Goal: Task Accomplishment & Management: Use online tool/utility

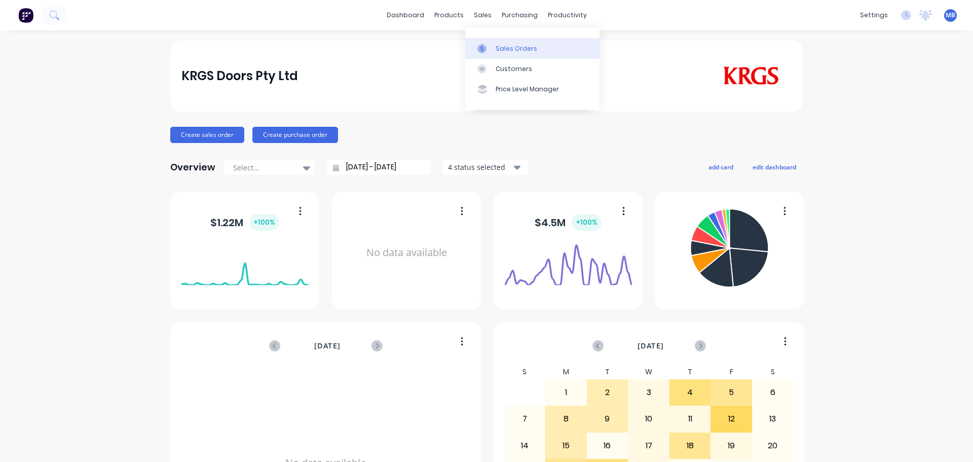
click at [505, 50] on div "Sales Orders" at bounding box center [516, 48] width 42 height 9
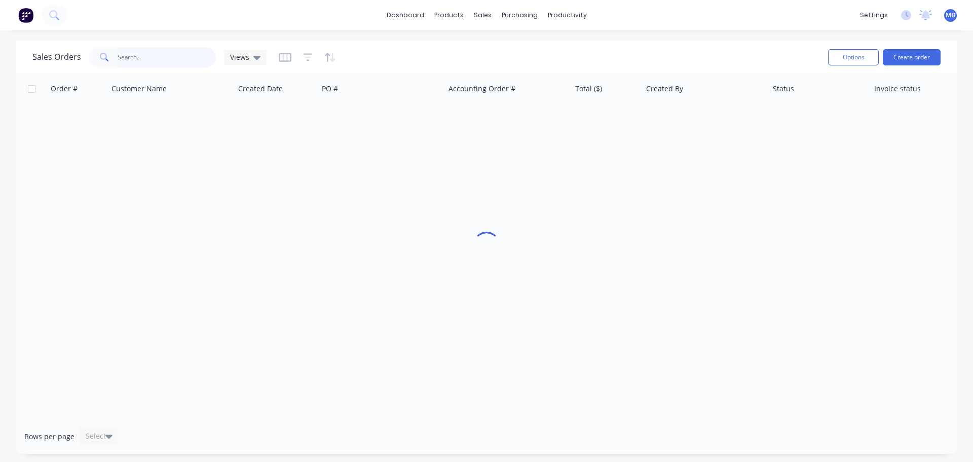
click at [124, 57] on input "text" at bounding box center [167, 57] width 99 height 20
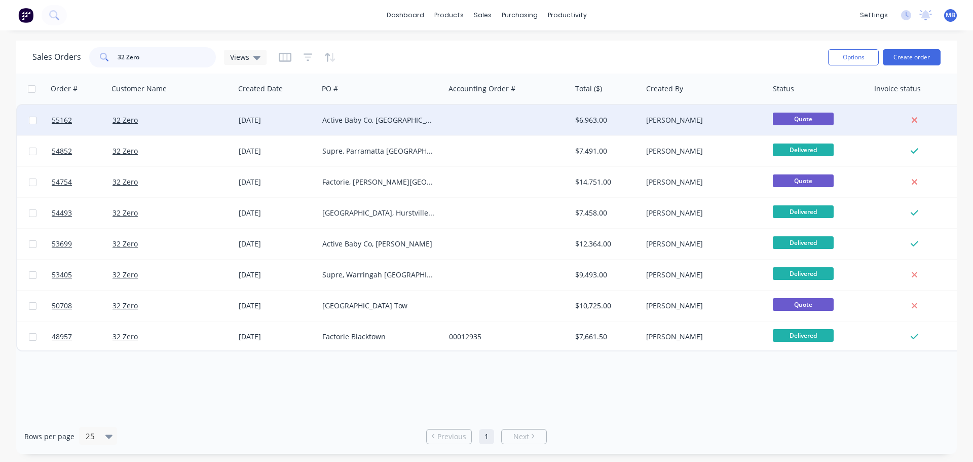
type input "32 Zero"
click at [384, 125] on div "Active Baby Co, [GEOGRAPHIC_DATA] [GEOGRAPHIC_DATA]" at bounding box center [381, 120] width 127 height 30
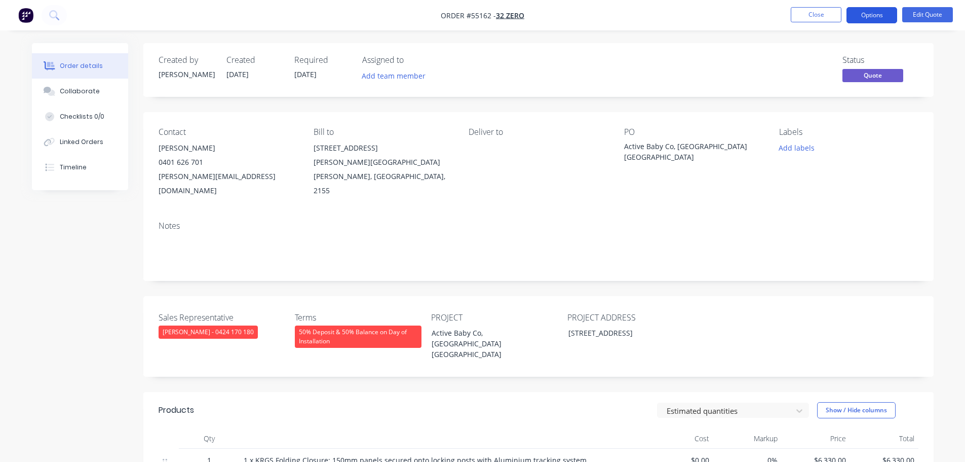
click at [870, 15] on button "Options" at bounding box center [872, 15] width 51 height 16
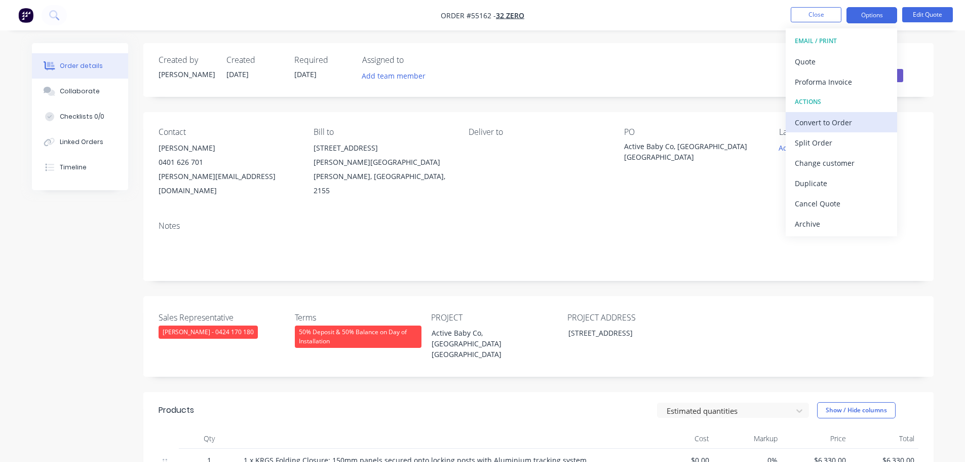
click at [832, 124] on div "Convert to Order" at bounding box center [841, 122] width 93 height 15
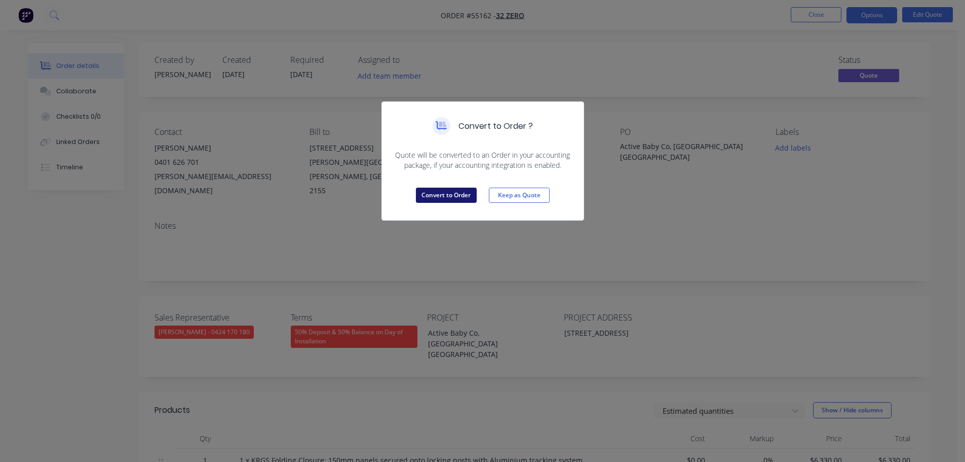
click at [462, 197] on button "Convert to Order" at bounding box center [446, 194] width 61 height 15
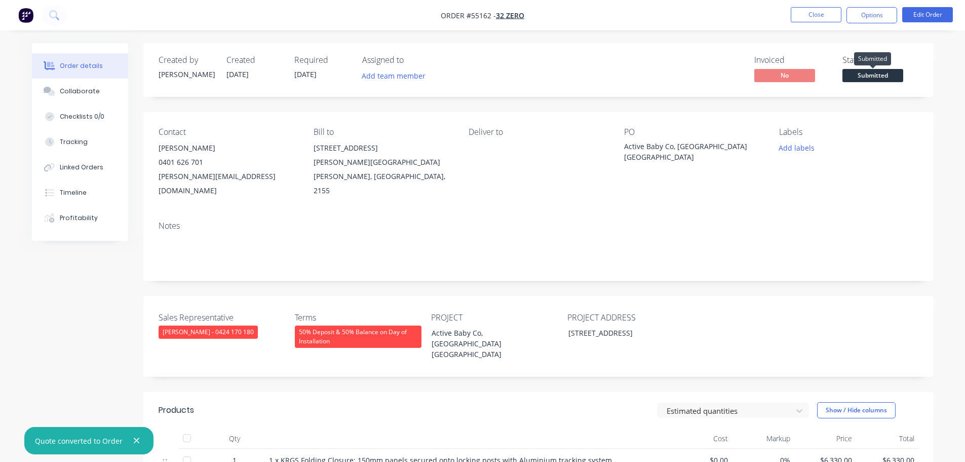
click at [864, 77] on span "Submitted" at bounding box center [872, 75] width 61 height 13
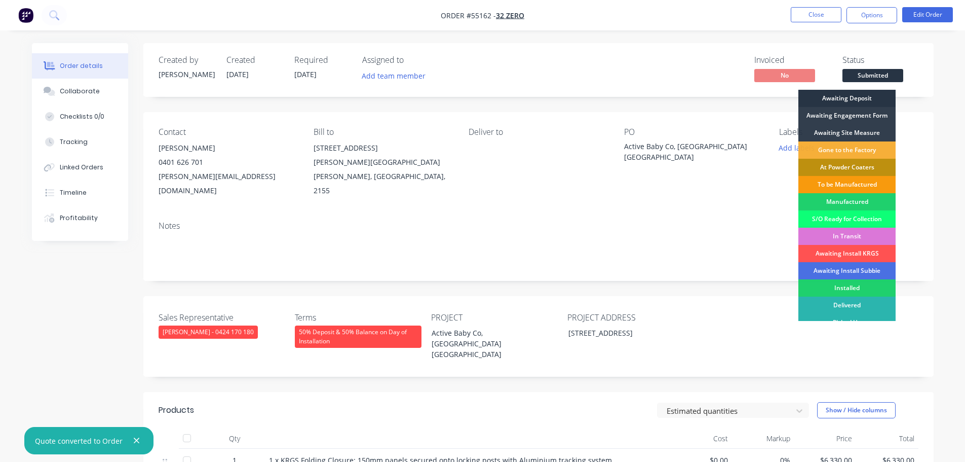
click at [849, 98] on div "Awaiting Deposit" at bounding box center [846, 98] width 97 height 17
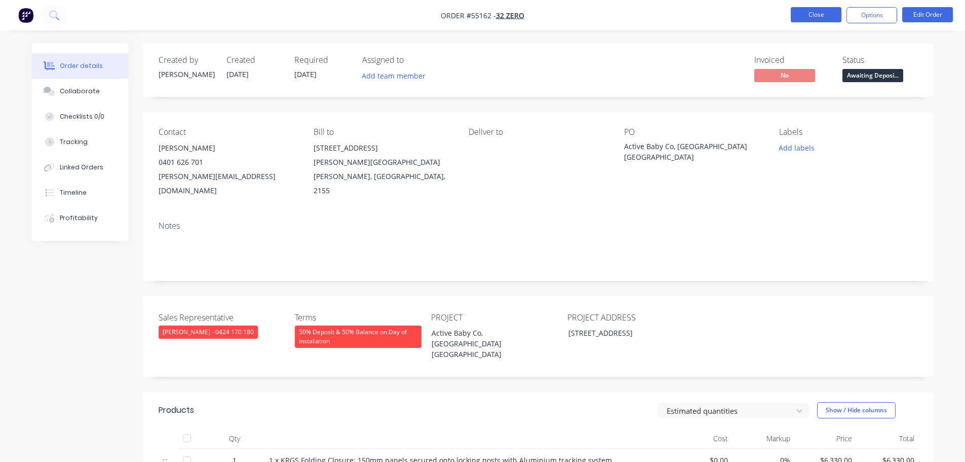
click at [808, 14] on button "Close" at bounding box center [816, 14] width 51 height 15
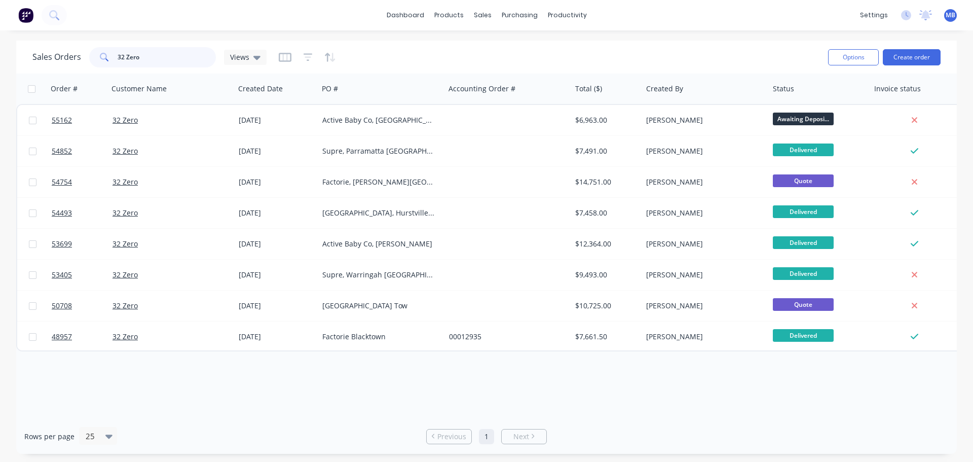
drag, startPoint x: 163, startPoint y: 53, endPoint x: 56, endPoint y: 27, distance: 110.0
click at [115, 52] on div "32 Zero" at bounding box center [152, 57] width 127 height 20
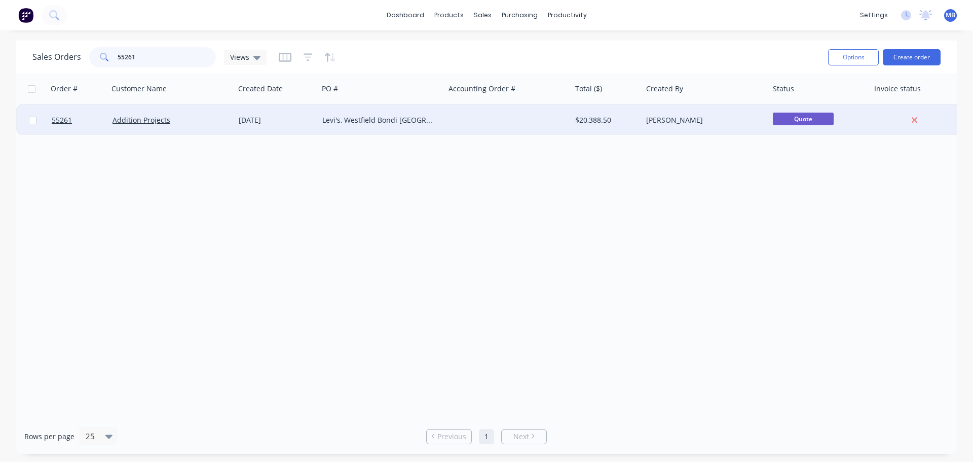
type input "55261"
click at [682, 118] on div "[PERSON_NAME]" at bounding box center [702, 120] width 112 height 10
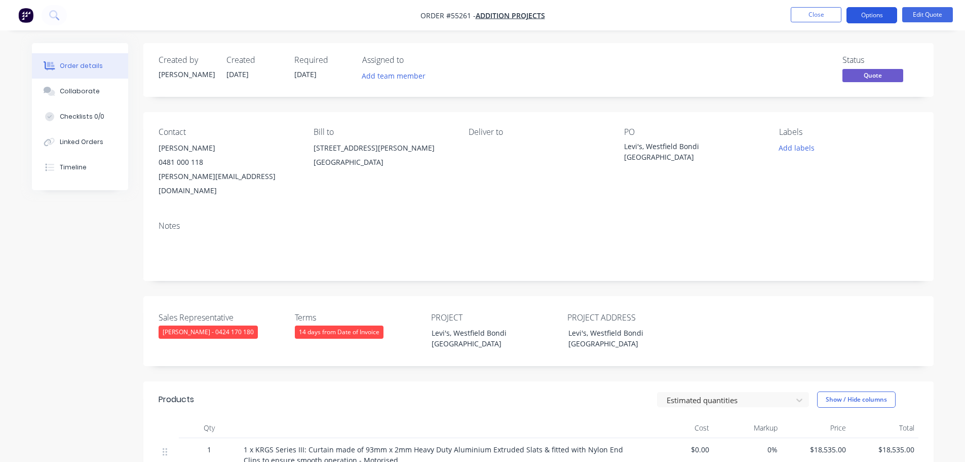
click at [882, 14] on button "Options" at bounding box center [872, 15] width 51 height 16
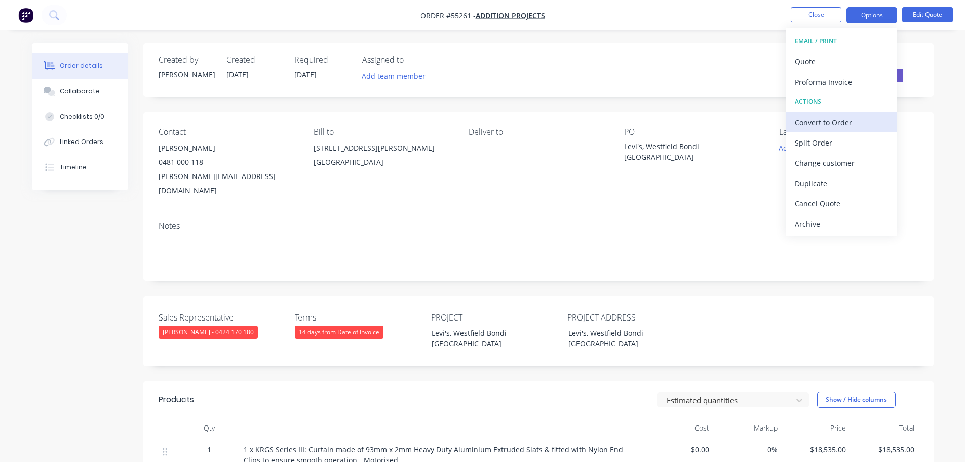
click at [809, 124] on div "Convert to Order" at bounding box center [841, 122] width 93 height 15
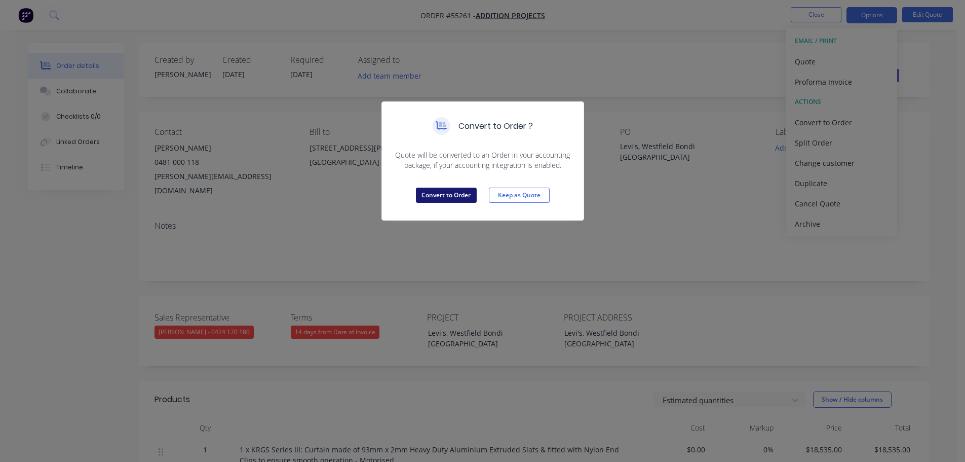
click at [454, 196] on button "Convert to Order" at bounding box center [446, 194] width 61 height 15
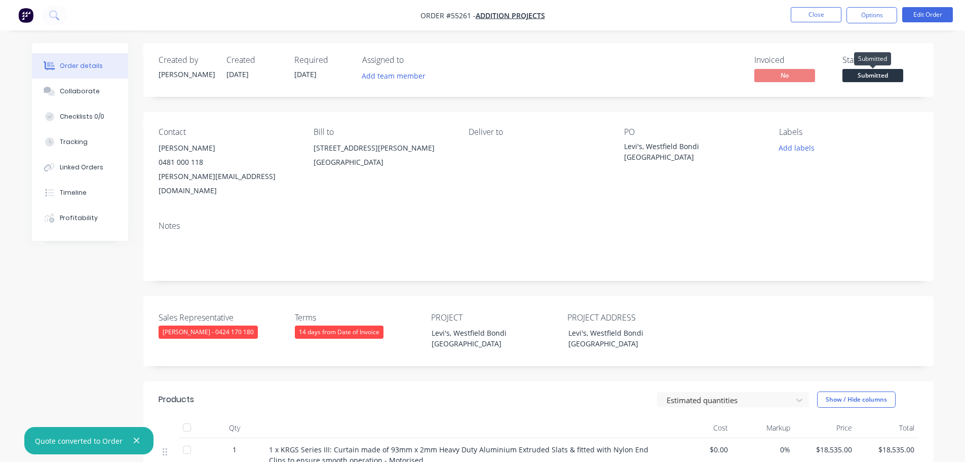
click at [862, 77] on span "Submitted" at bounding box center [872, 75] width 61 height 13
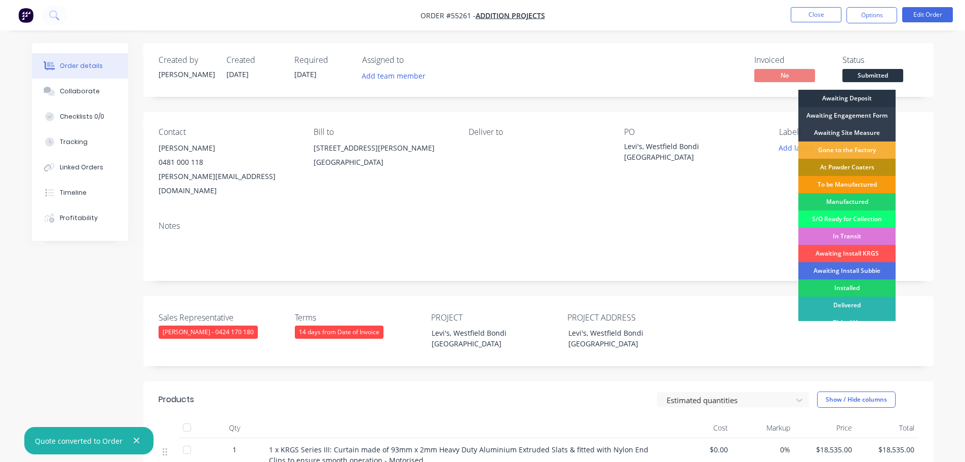
click at [853, 99] on div "Awaiting Deposit" at bounding box center [846, 98] width 97 height 17
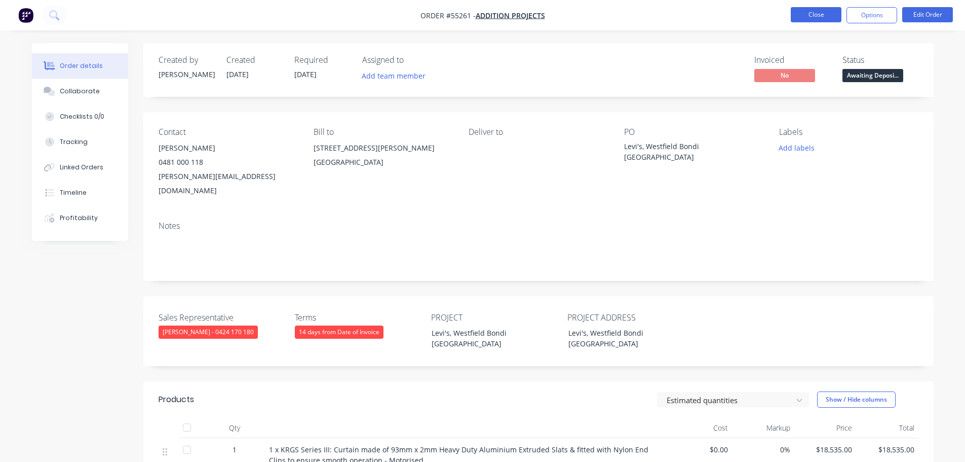
click at [816, 17] on button "Close" at bounding box center [816, 14] width 51 height 15
